Goal: Check status: Check status

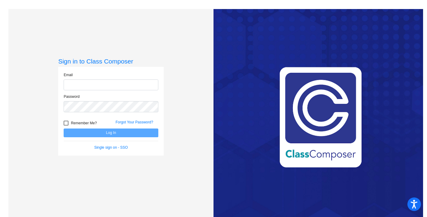
type input "[EMAIL_ADDRESS][DOMAIN_NAME]"
click at [101, 134] on button "Log In" at bounding box center [111, 133] width 95 height 9
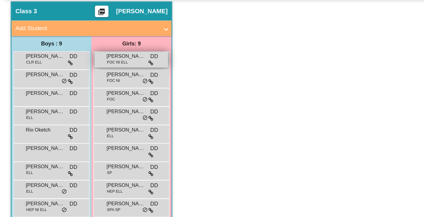
click at [96, 84] on span "FOC NI ELL" at bounding box center [92, 86] width 16 height 5
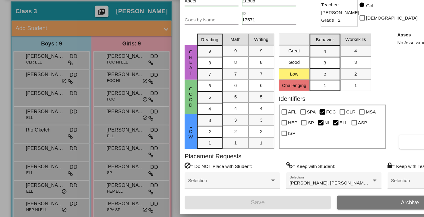
click at [93, 98] on div at bounding box center [212, 108] width 424 height 217
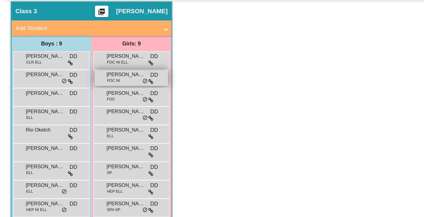
click at [93, 99] on span "FOC NI" at bounding box center [89, 100] width 10 height 5
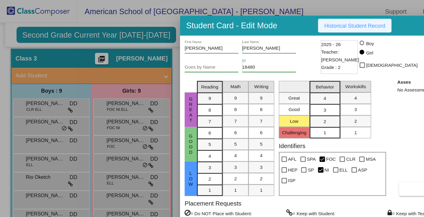
click at [273, 18] on span "Historical Student Record" at bounding box center [278, 20] width 48 height 5
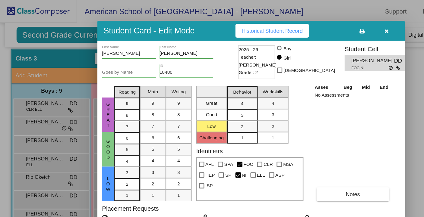
drag, startPoint x: 242, startPoint y: 24, endPoint x: 178, endPoint y: 28, distance: 64.4
click at [178, 28] on div "Student Card - Edit Mode Historical Student Record" at bounding box center [196, 24] width 241 height 16
click at [304, 25] on icon "button" at bounding box center [303, 24] width 3 height 4
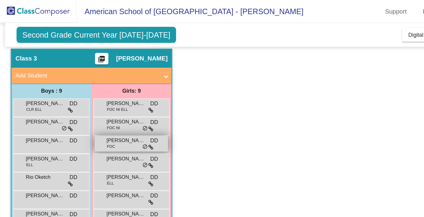
click at [90, 114] on span "FOC" at bounding box center [87, 115] width 6 height 5
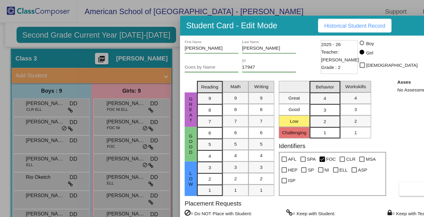
click at [276, 21] on span "Historical Student Record" at bounding box center [278, 20] width 48 height 5
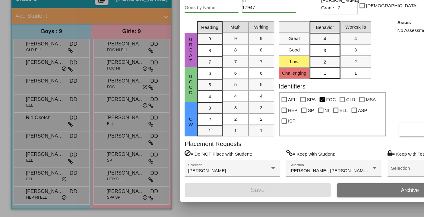
click at [97, 127] on div at bounding box center [212, 108] width 424 height 217
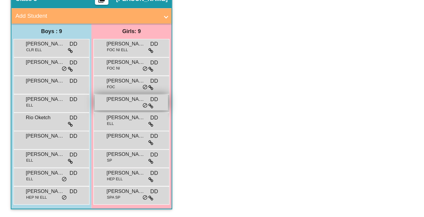
click at [97, 127] on span "[PERSON_NAME]" at bounding box center [99, 125] width 30 height 6
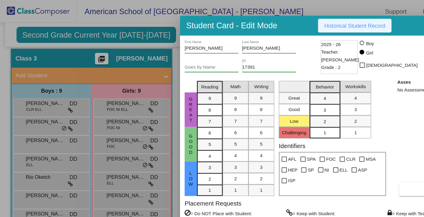
click at [273, 21] on span "Historical Student Record" at bounding box center [278, 20] width 48 height 5
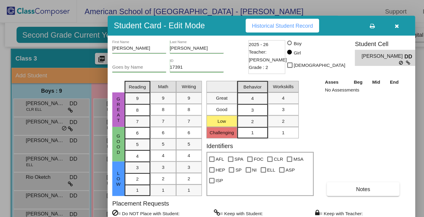
drag, startPoint x: 319, startPoint y: 19, endPoint x: 257, endPoint y: 19, distance: 62.1
click at [257, 19] on div "Student Card - Edit Mode Historical Student Record" at bounding box center [204, 20] width 241 height 16
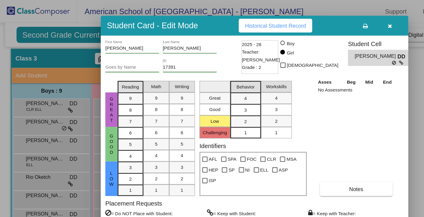
click at [306, 20] on icon "button" at bounding box center [305, 20] width 3 height 4
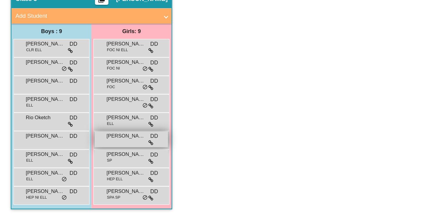
click at [95, 156] on span "[PERSON_NAME]" at bounding box center [99, 154] width 30 height 6
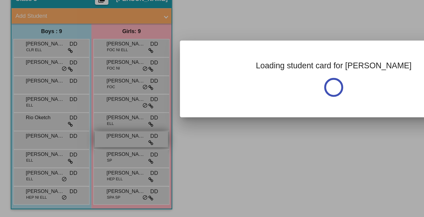
click at [95, 156] on div at bounding box center [212, 108] width 424 height 217
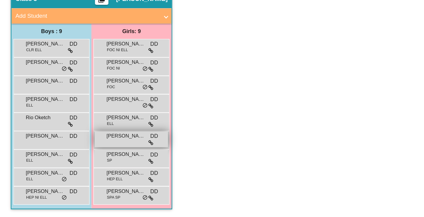
click at [101, 156] on span "[PERSON_NAME]" at bounding box center [99, 154] width 30 height 6
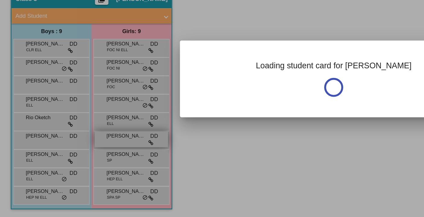
click at [101, 156] on div at bounding box center [212, 108] width 424 height 217
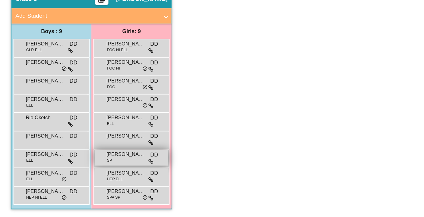
click at [100, 173] on div "[PERSON_NAME] SP DD lock do_not_disturb_alt" at bounding box center [103, 171] width 58 height 12
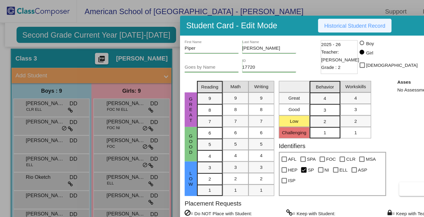
click at [277, 15] on button "Historical Student Record" at bounding box center [278, 20] width 58 height 11
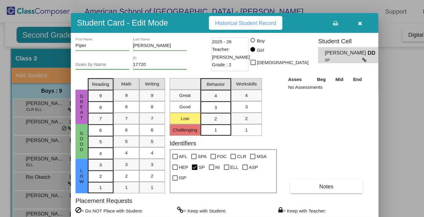
drag, startPoint x: 322, startPoint y: 20, endPoint x: 234, endPoint y: 17, distance: 87.8
click at [234, 16] on div "Student Card - Edit Mode Historical Student Record" at bounding box center [175, 18] width 241 height 16
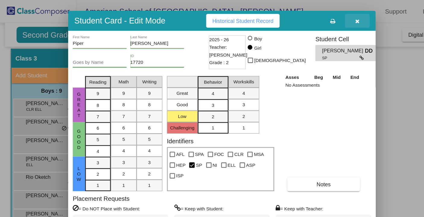
click at [281, 16] on icon "button" at bounding box center [280, 16] width 3 height 4
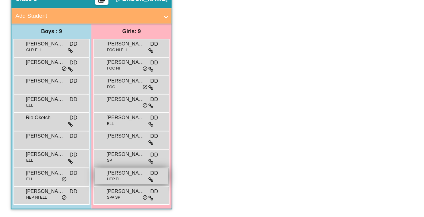
click at [102, 184] on span "[PERSON_NAME]" at bounding box center [99, 183] width 30 height 6
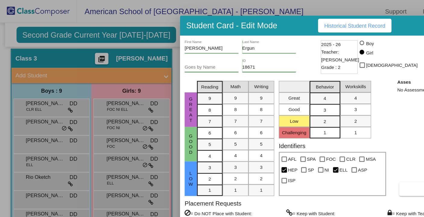
click at [269, 22] on button "Historical Student Record" at bounding box center [278, 20] width 58 height 11
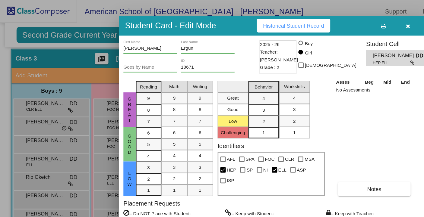
drag, startPoint x: 240, startPoint y: 20, endPoint x: 192, endPoint y: 21, distance: 47.7
click at [192, 19] on div "Student Card - Edit Mode Historical Student Record" at bounding box center [213, 20] width 241 height 16
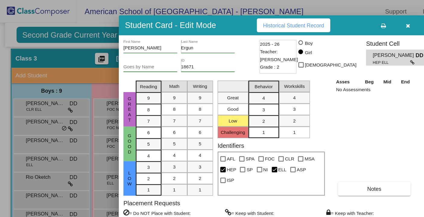
click at [320, 20] on icon "button" at bounding box center [319, 20] width 3 height 4
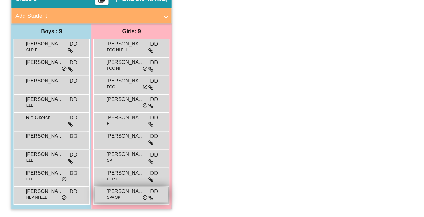
click at [95, 199] on span "[PERSON_NAME]" at bounding box center [99, 197] width 30 height 6
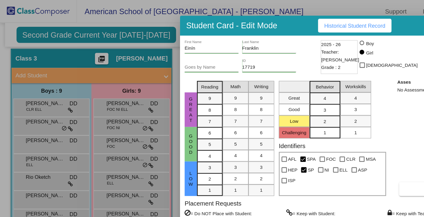
click at [269, 20] on span "Historical Student Record" at bounding box center [278, 20] width 48 height 5
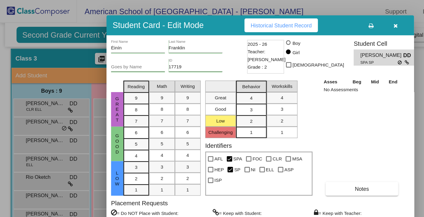
drag, startPoint x: 323, startPoint y: 21, endPoint x: 265, endPoint y: 20, distance: 57.3
click at [265, 20] on div "Student Card - Edit Mode Historical Student Record" at bounding box center [204, 20] width 241 height 16
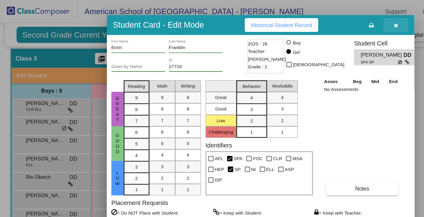
click at [314, 20] on button "button" at bounding box center [310, 19] width 19 height 11
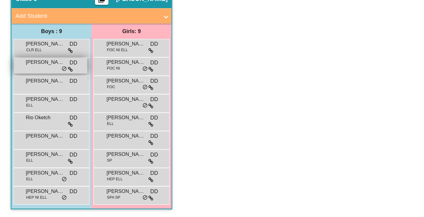
click at [28, 98] on span "[PERSON_NAME] [PERSON_NAME]" at bounding box center [35, 96] width 30 height 6
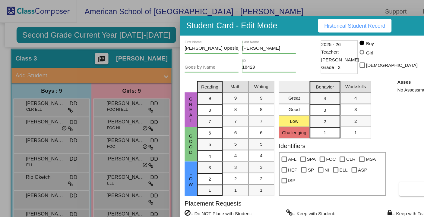
click at [283, 18] on span "Historical Student Record" at bounding box center [278, 20] width 48 height 5
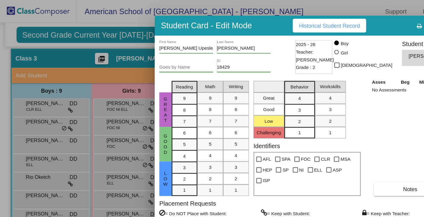
drag, startPoint x: 237, startPoint y: 20, endPoint x: 178, endPoint y: 19, distance: 59.4
click at [178, 19] on div "Student Card - Edit Mode Historical Student Record" at bounding box center [241, 20] width 241 height 16
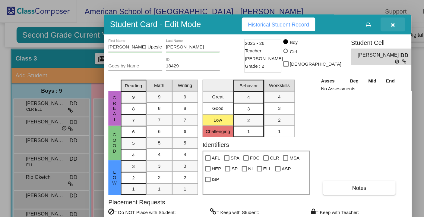
click at [307, 20] on icon "button" at bounding box center [308, 19] width 3 height 4
